Goal: Task Accomplishment & Management: Manage account settings

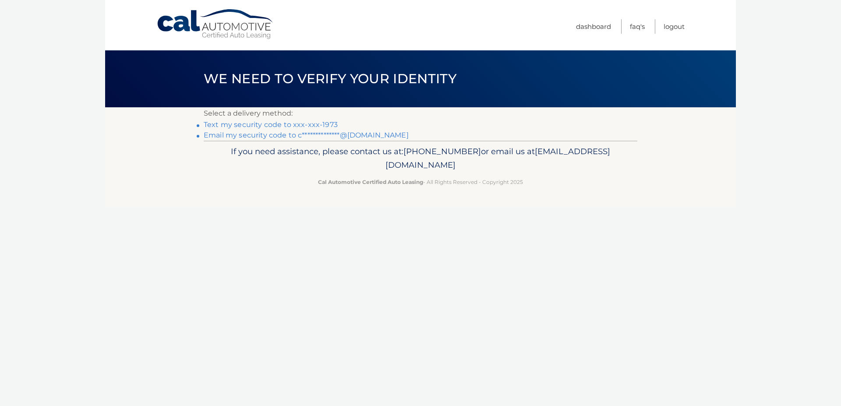
click at [245, 124] on link "Text my security code to xxx-xxx-1973" at bounding box center [271, 124] width 134 height 8
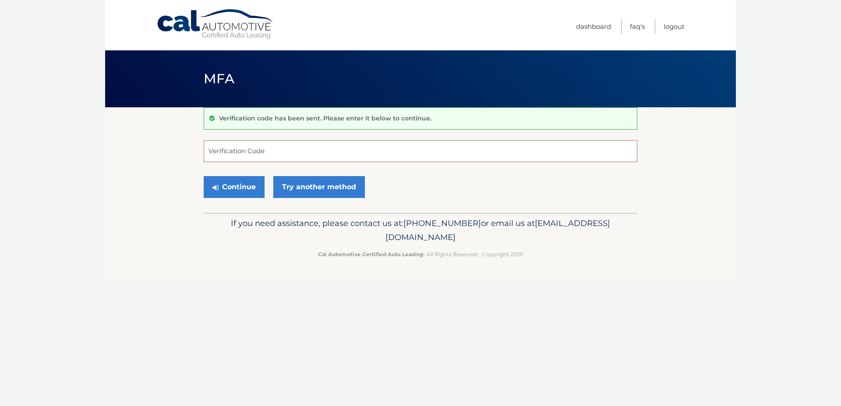
click at [305, 152] on input "Verification Code" at bounding box center [421, 151] width 434 height 22
type input "305511"
drag, startPoint x: 237, startPoint y: 184, endPoint x: 253, endPoint y: 193, distance: 18.3
click at [237, 184] on button "Continue" at bounding box center [234, 187] width 61 height 22
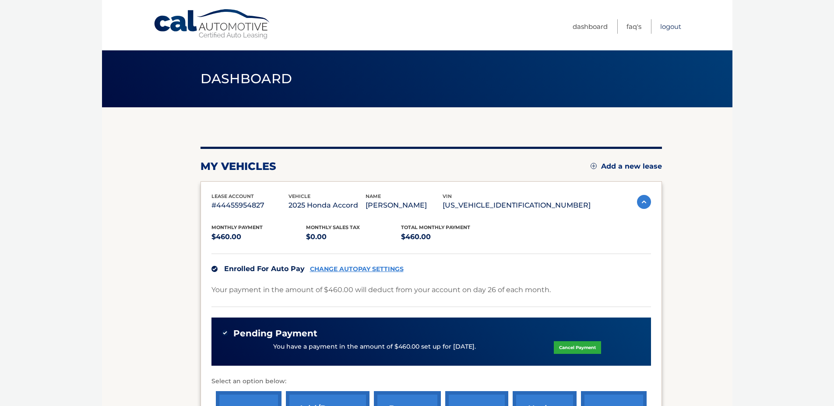
click at [677, 25] on link "Logout" at bounding box center [671, 26] width 21 height 14
